Goal: Information Seeking & Learning: Check status

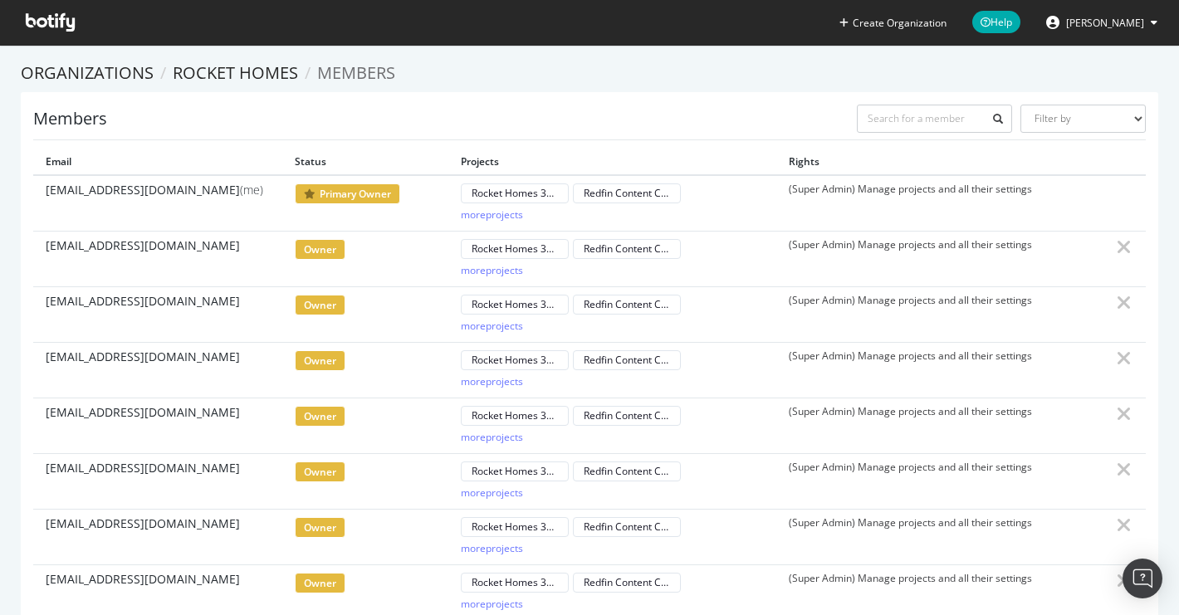
click at [51, 15] on icon at bounding box center [50, 22] width 49 height 18
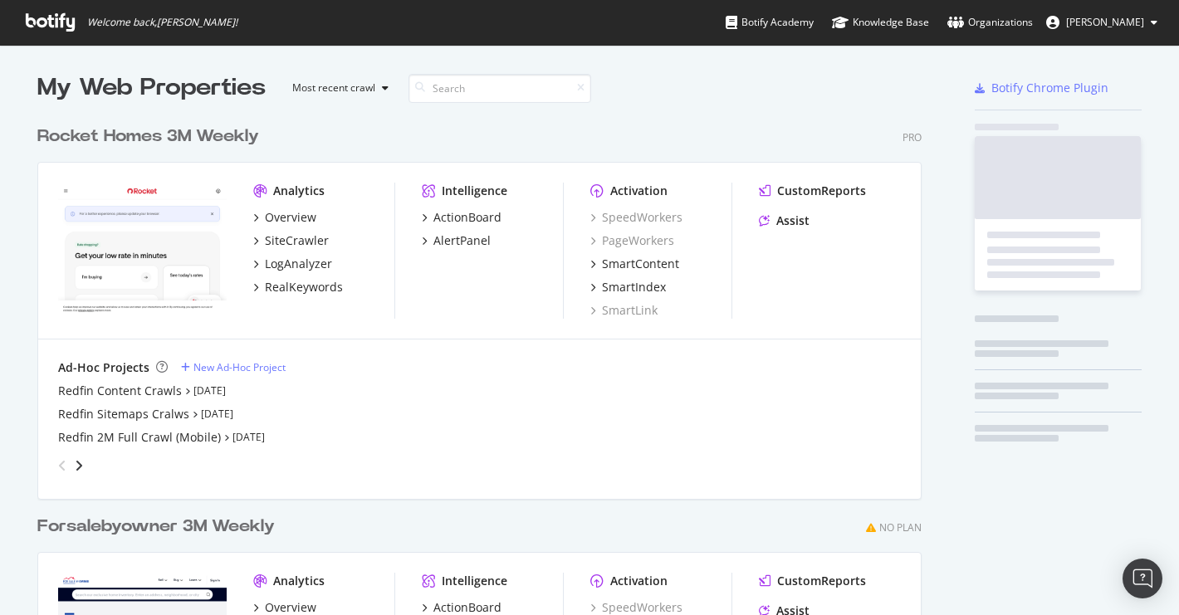
scroll to position [751, 898]
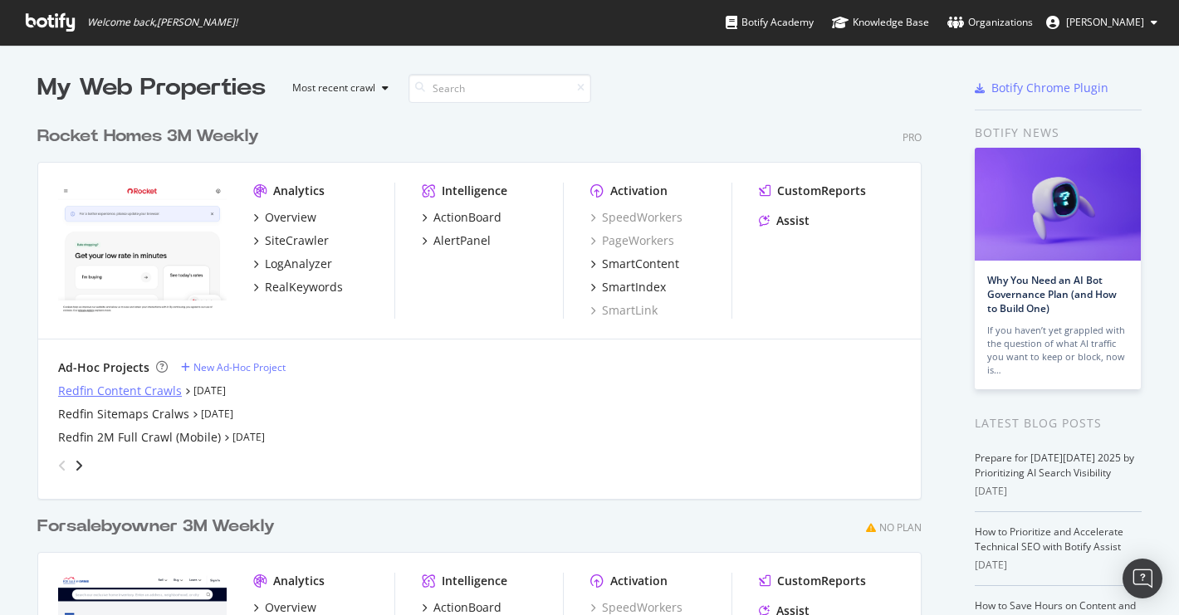
click at [147, 394] on div "Redfin Content Crawls" at bounding box center [120, 391] width 124 height 17
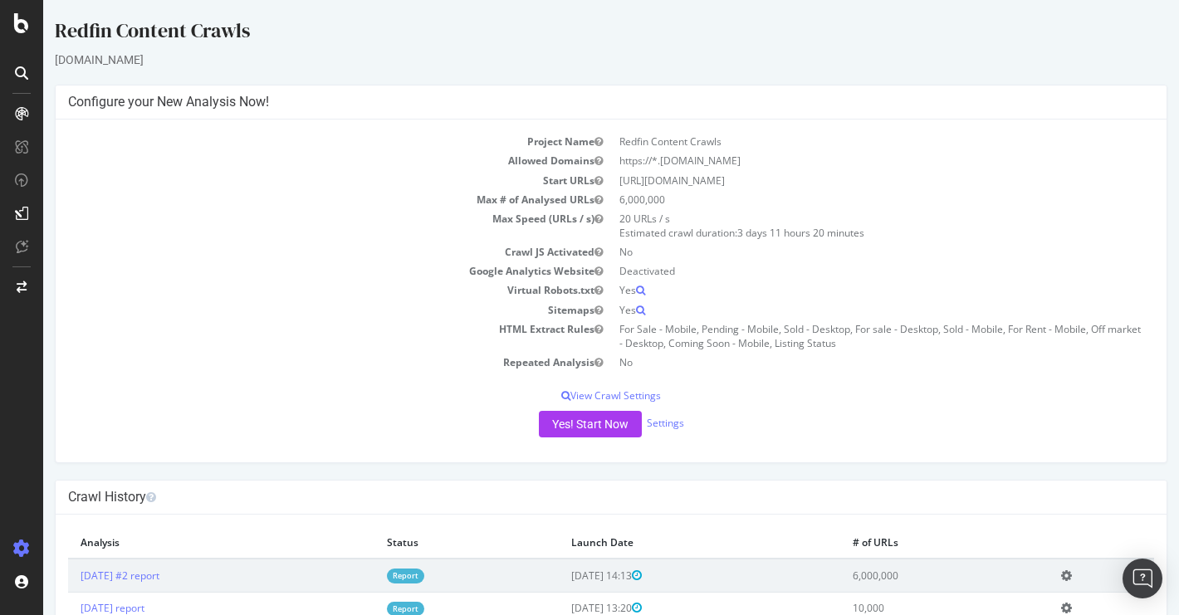
scroll to position [56, 0]
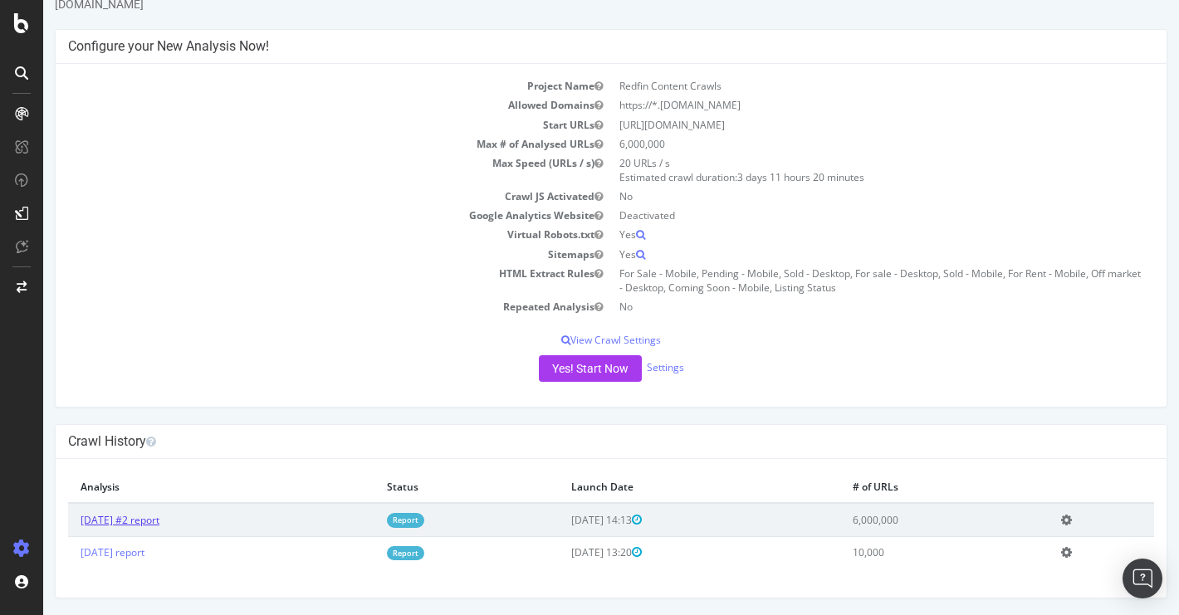
click at [159, 515] on link "[DATE] #2 report" at bounding box center [120, 520] width 79 height 14
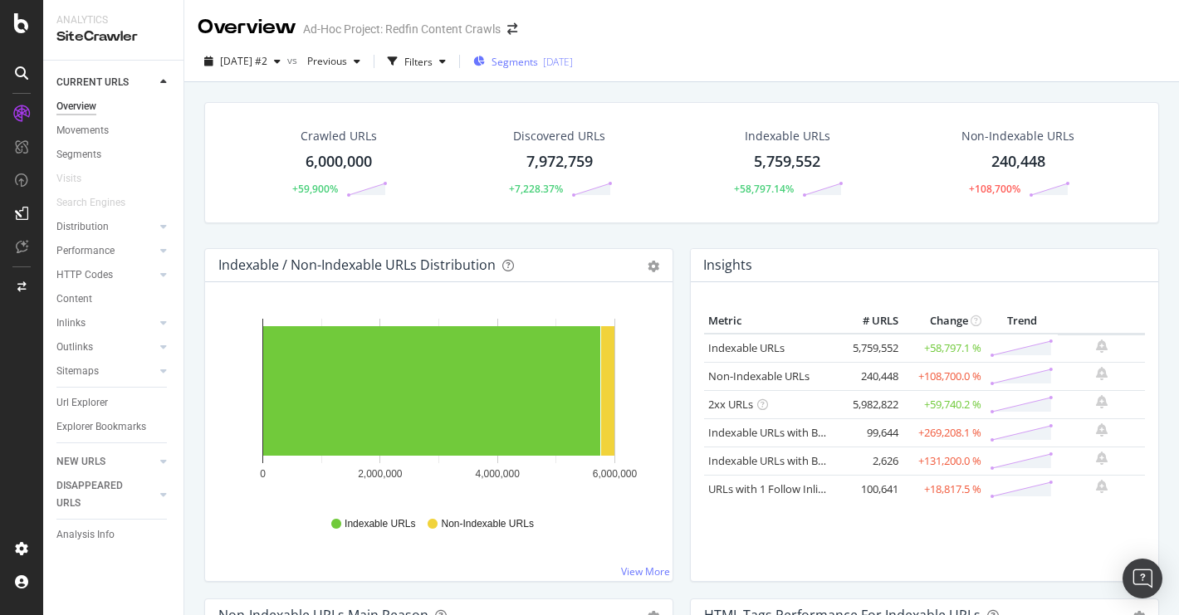
click at [538, 62] on span "Segments" at bounding box center [515, 62] width 47 height 14
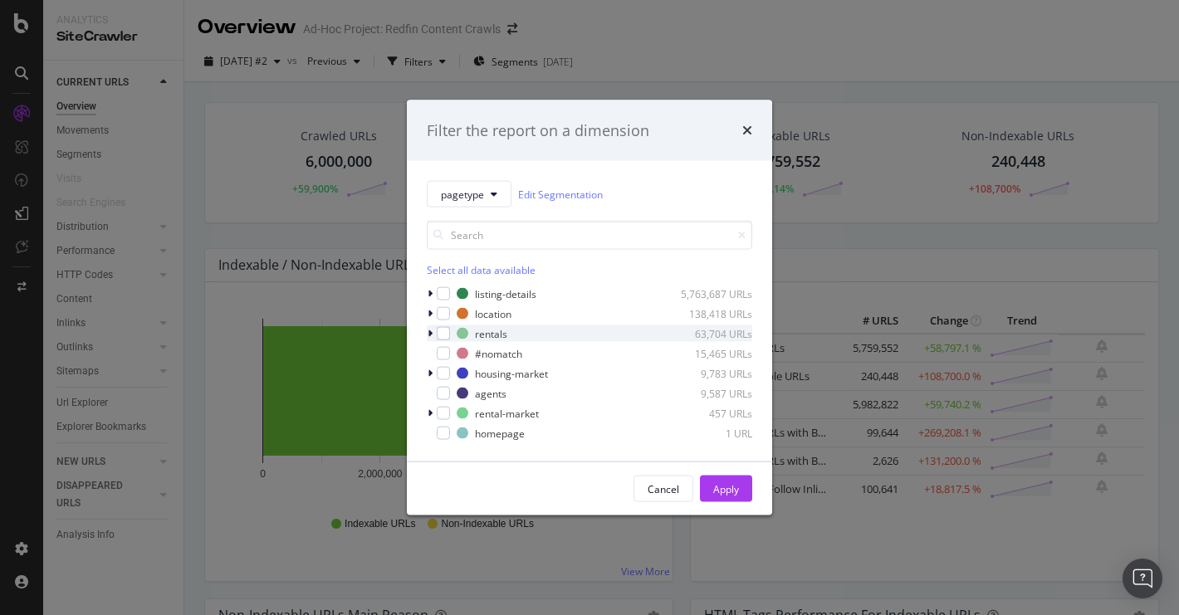
click at [430, 333] on icon "modal" at bounding box center [430, 334] width 5 height 10
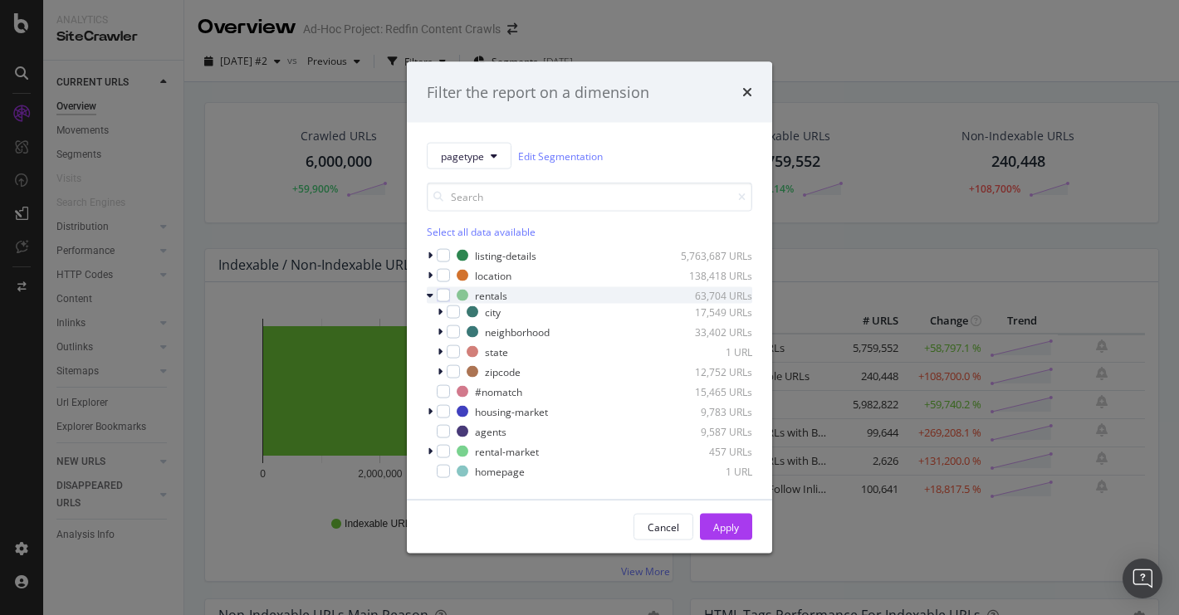
click at [431, 296] on icon "modal" at bounding box center [430, 296] width 7 height 10
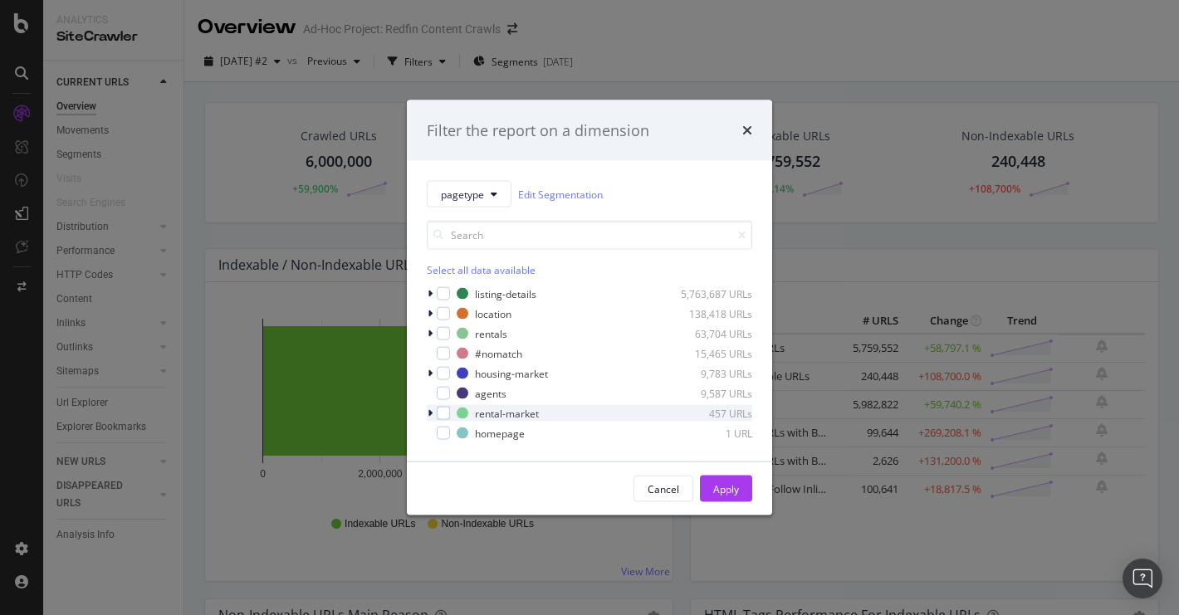
click at [429, 414] on icon "modal" at bounding box center [430, 414] width 5 height 10
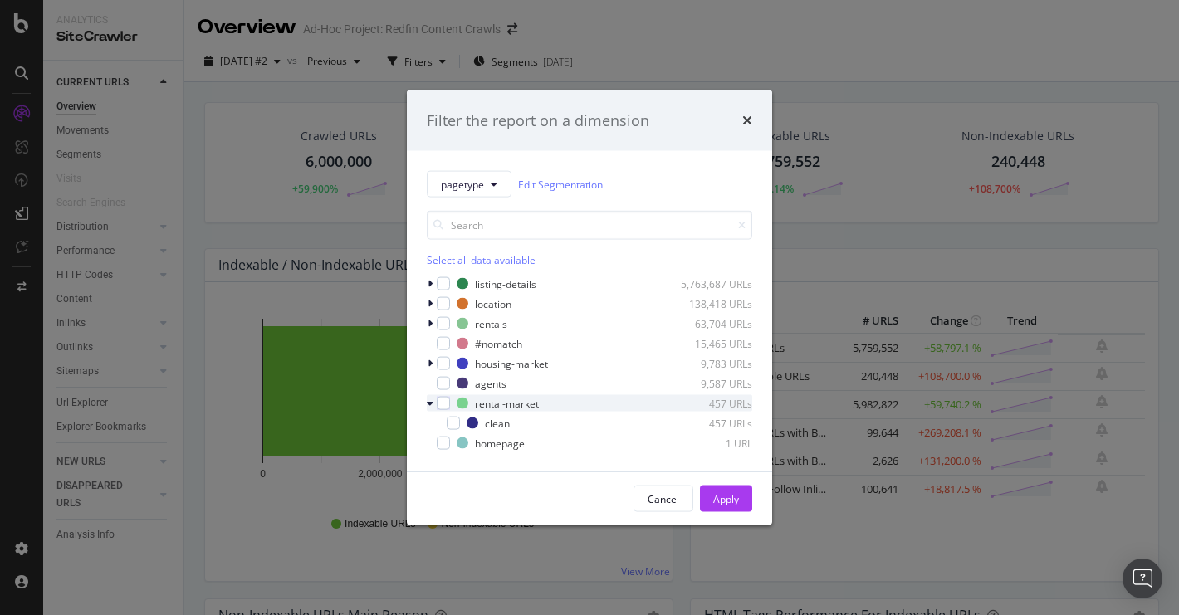
click at [431, 410] on div "modal" at bounding box center [432, 403] width 10 height 17
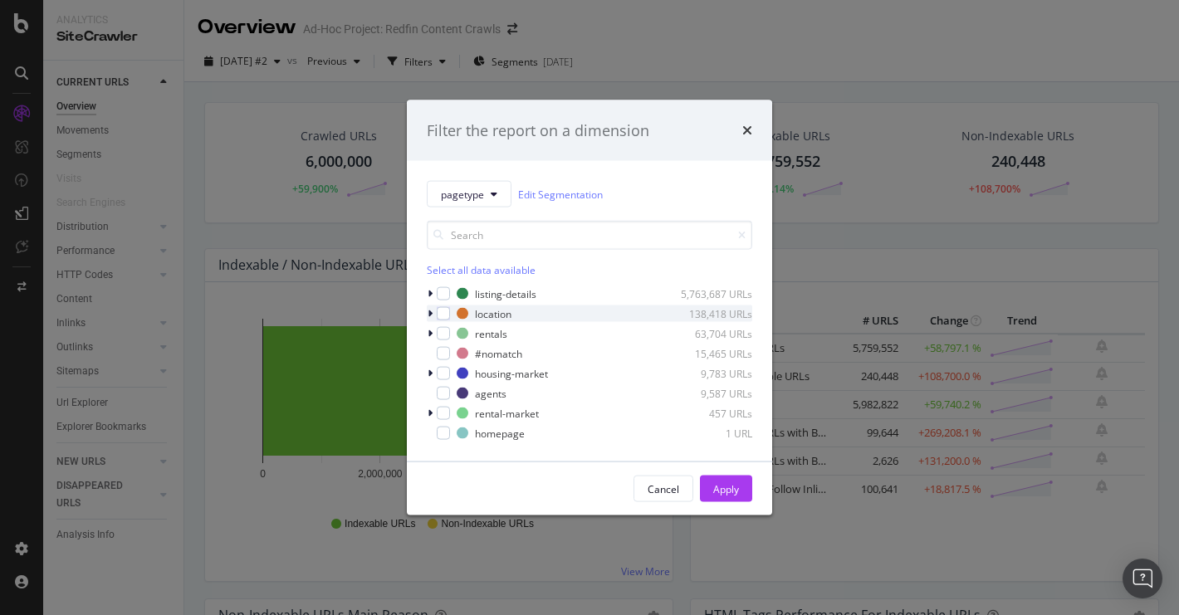
click at [430, 312] on icon "modal" at bounding box center [430, 314] width 5 height 10
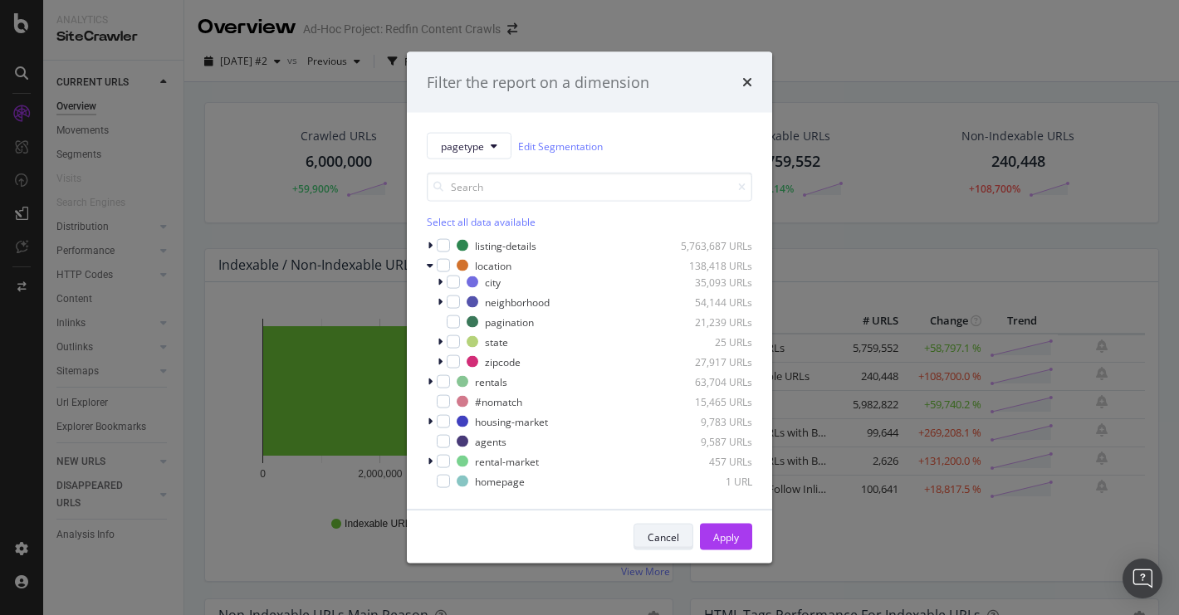
click at [664, 528] on div "Cancel" at bounding box center [664, 537] width 32 height 23
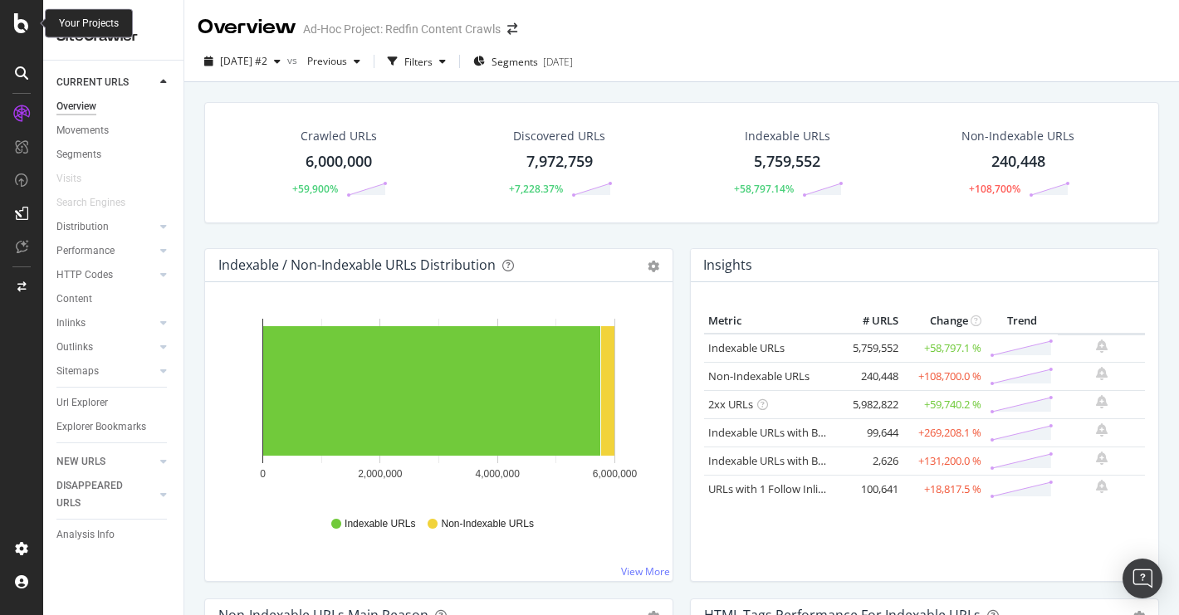
click at [22, 21] on icon at bounding box center [21, 23] width 15 height 20
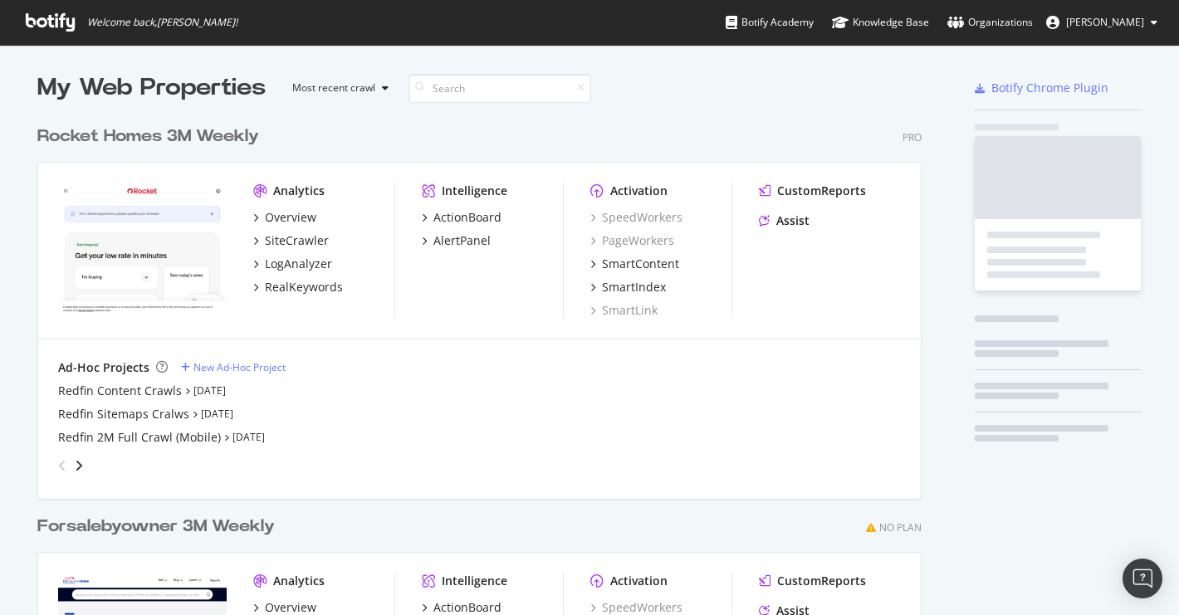
scroll to position [751, 898]
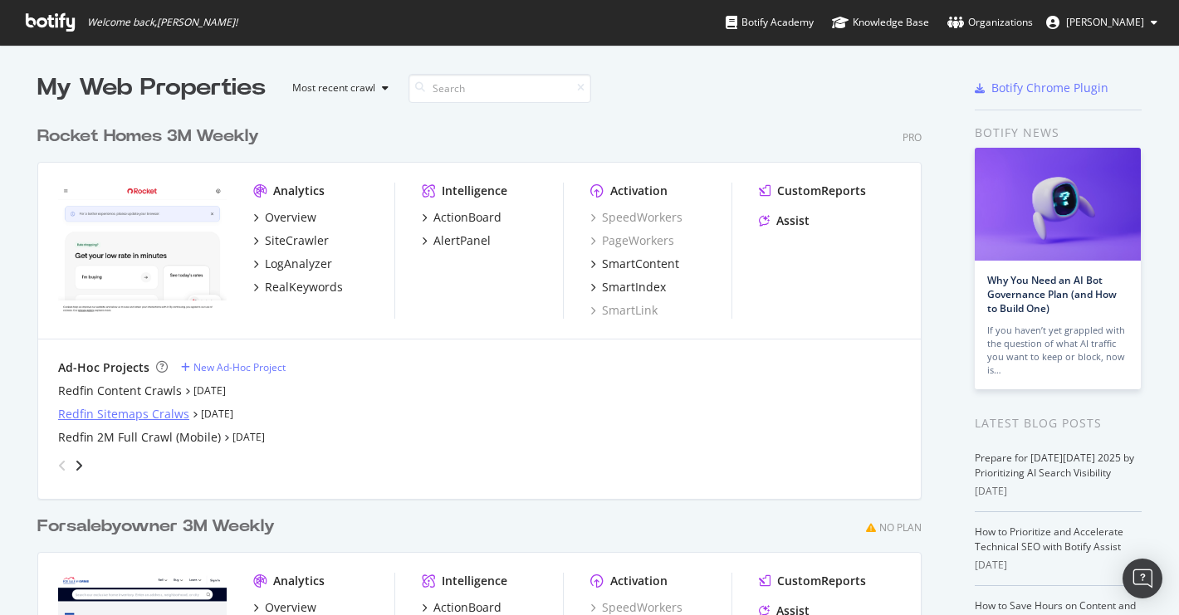
click at [147, 415] on div "Redfin Sitemaps Cralws" at bounding box center [123, 414] width 131 height 17
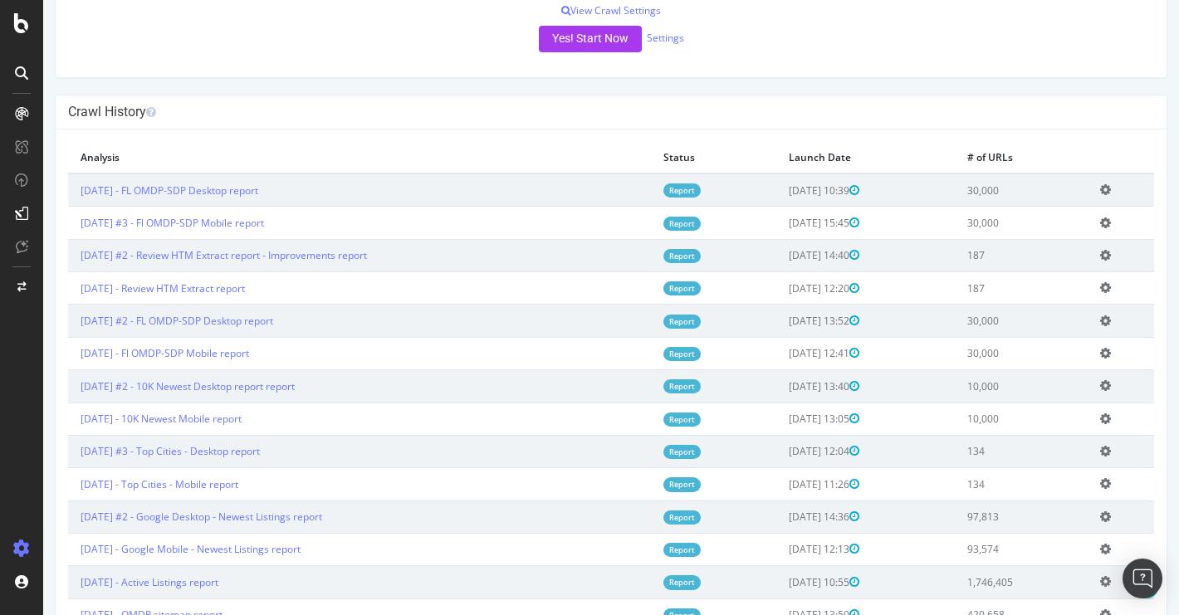
scroll to position [376, 0]
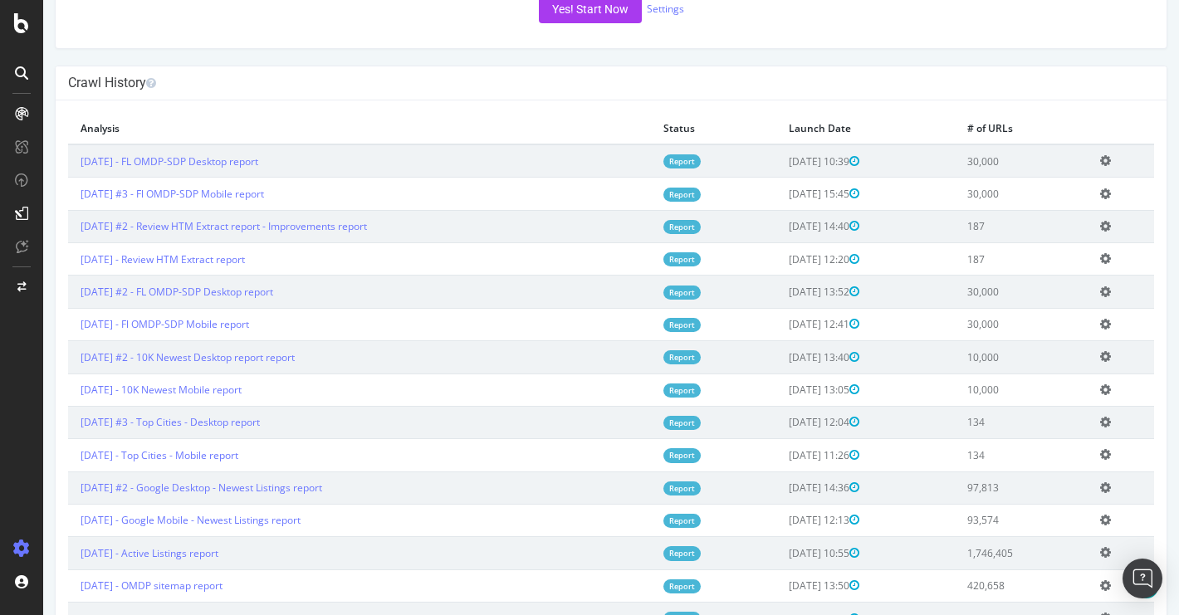
click at [1111, 321] on icon at bounding box center [1105, 324] width 11 height 12
click at [349, 328] on td "[DATE] - Fl OMDP-SDP Mobile report" at bounding box center [359, 324] width 583 height 32
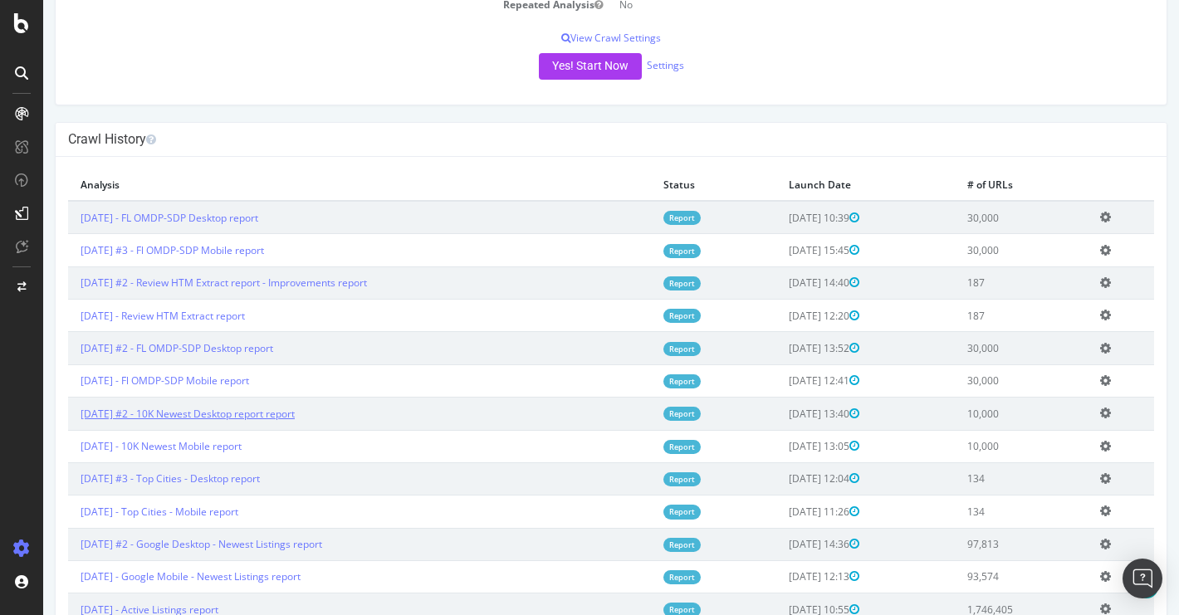
scroll to position [318, 0]
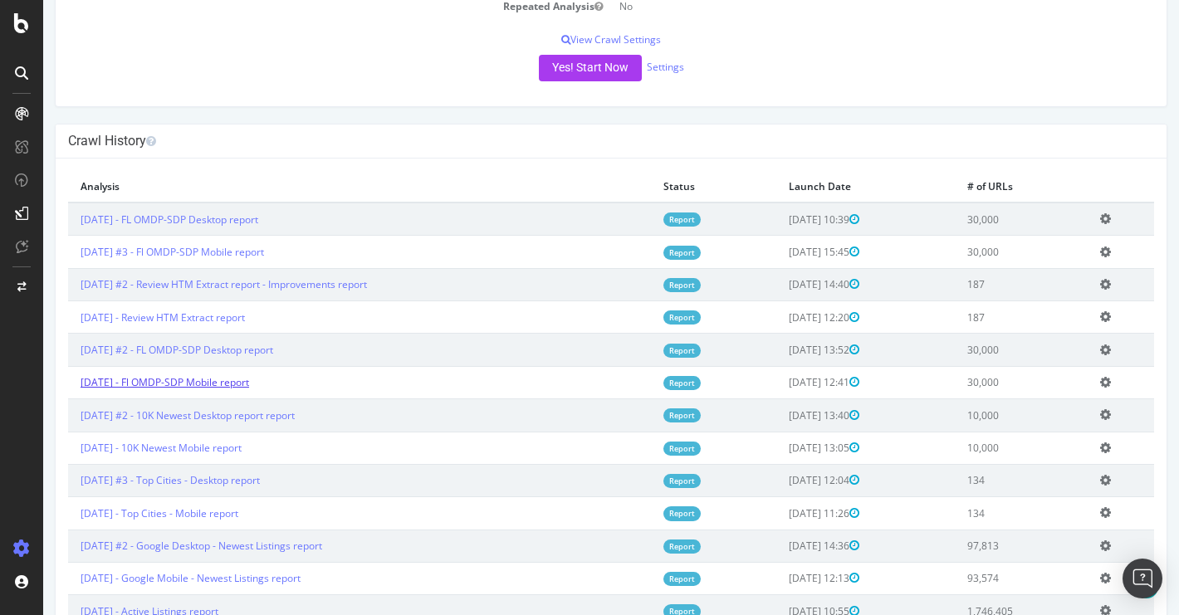
click at [243, 382] on link "[DATE] - Fl OMDP-SDP Mobile report" at bounding box center [165, 382] width 169 height 14
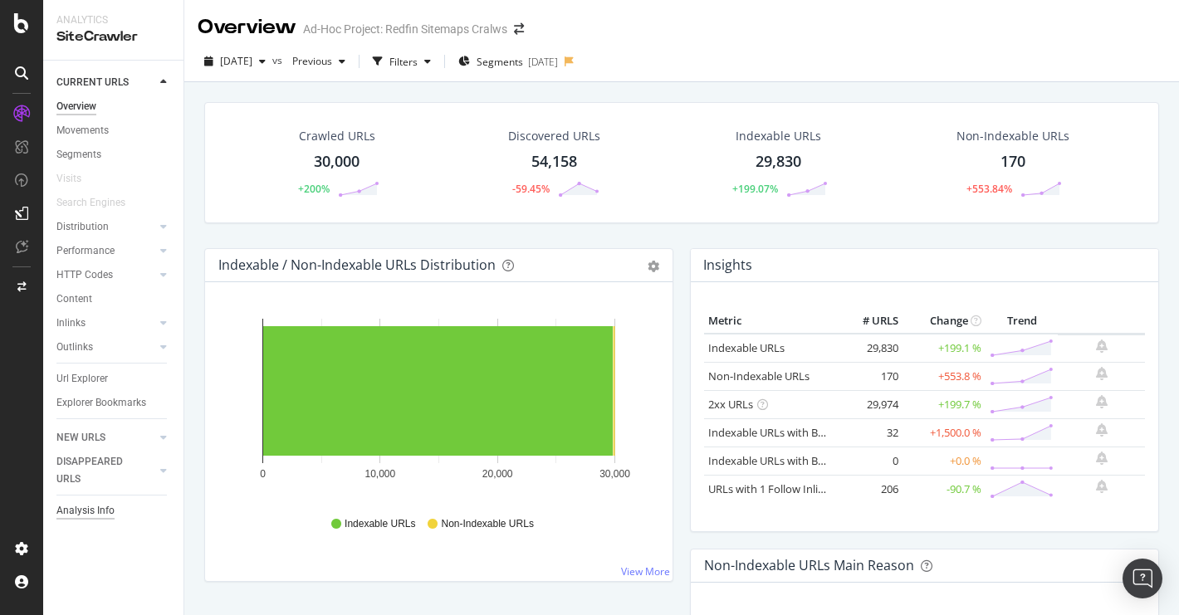
click at [83, 514] on div "Analysis Info" at bounding box center [85, 510] width 58 height 17
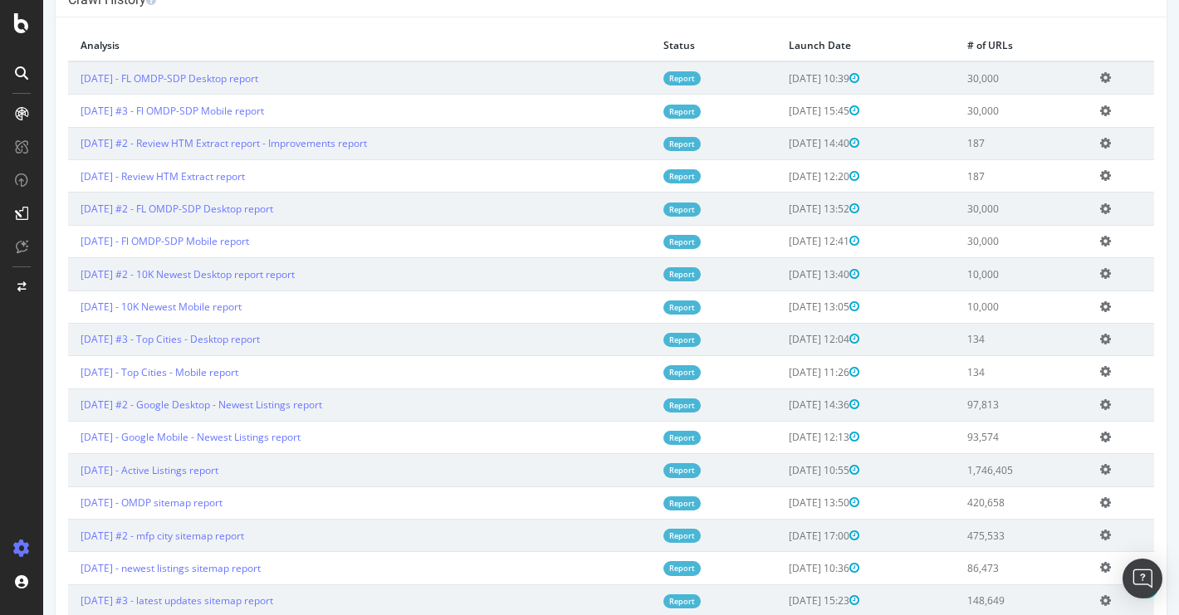
scroll to position [473, 0]
